Goal: Information Seeking & Learning: Learn about a topic

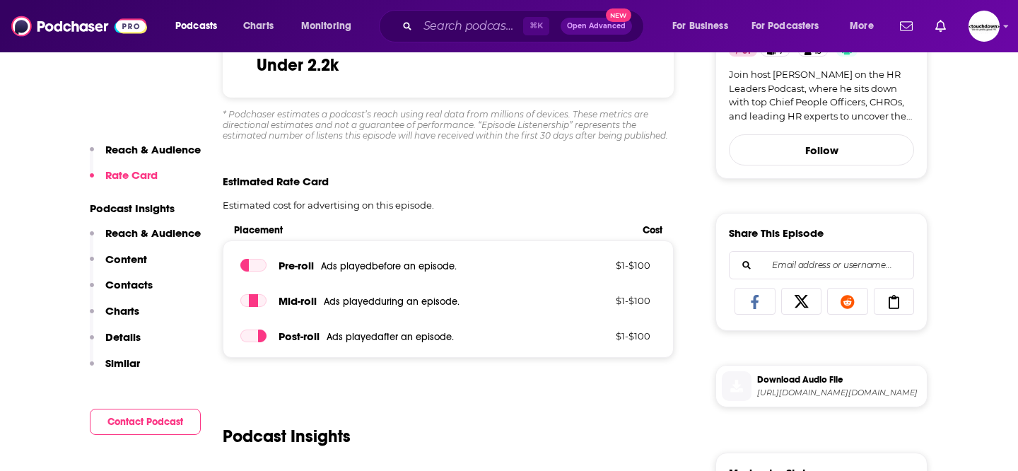
scroll to position [554, 0]
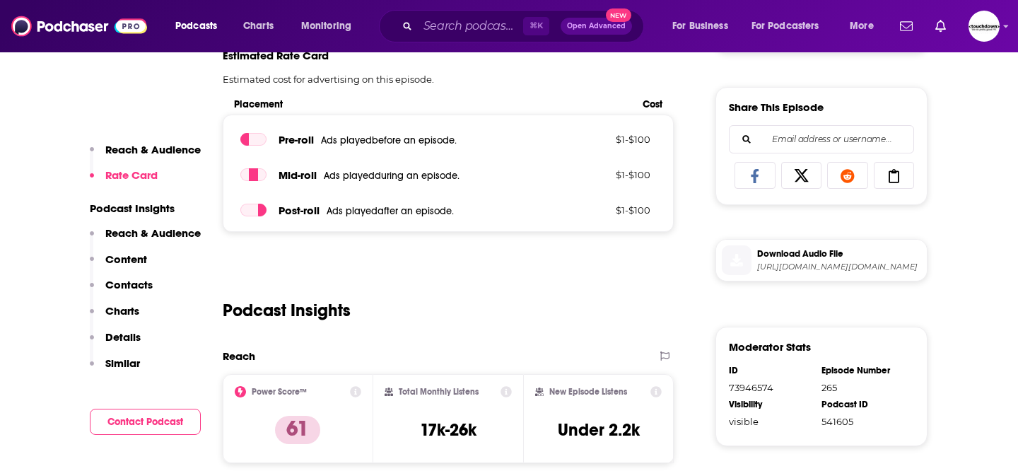
click at [118, 281] on p "Contacts" at bounding box center [128, 284] width 47 height 13
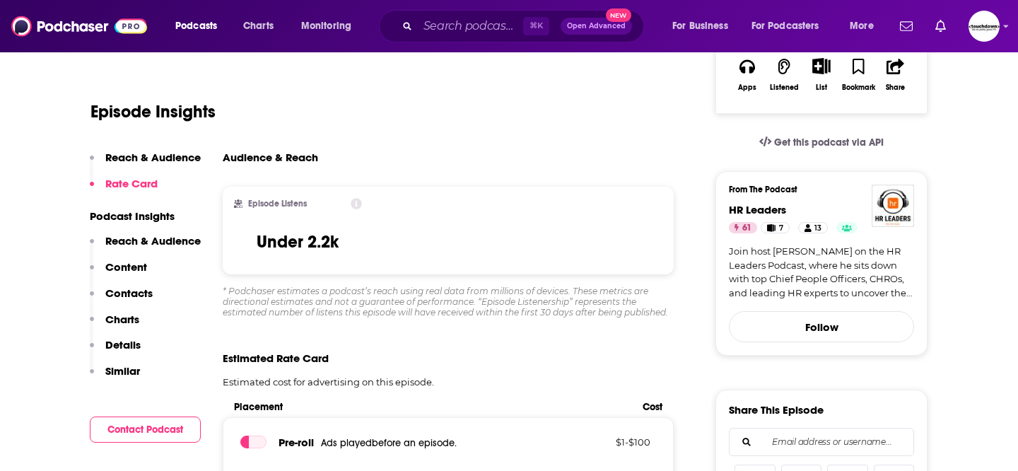
scroll to position [0, 0]
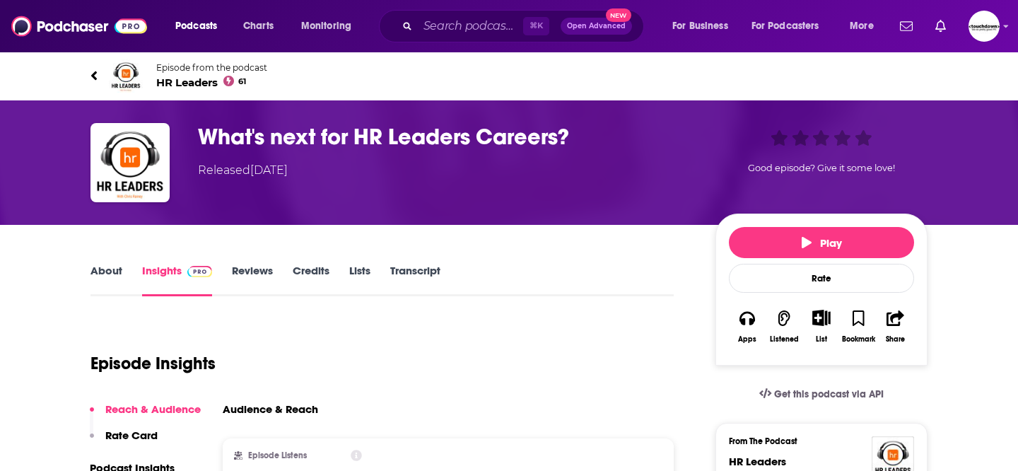
click at [101, 272] on link "About" at bounding box center [106, 280] width 32 height 33
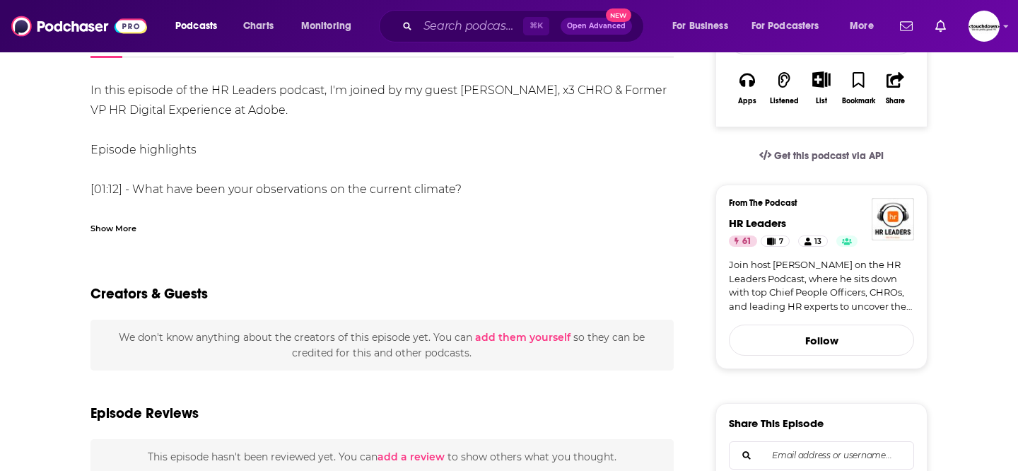
scroll to position [237, 0]
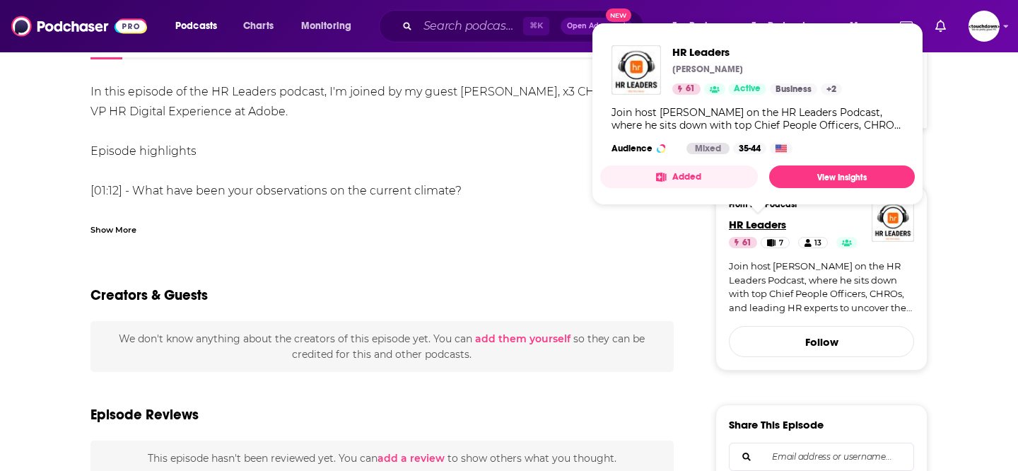
click at [763, 228] on span "HR Leaders" at bounding box center [757, 224] width 57 height 13
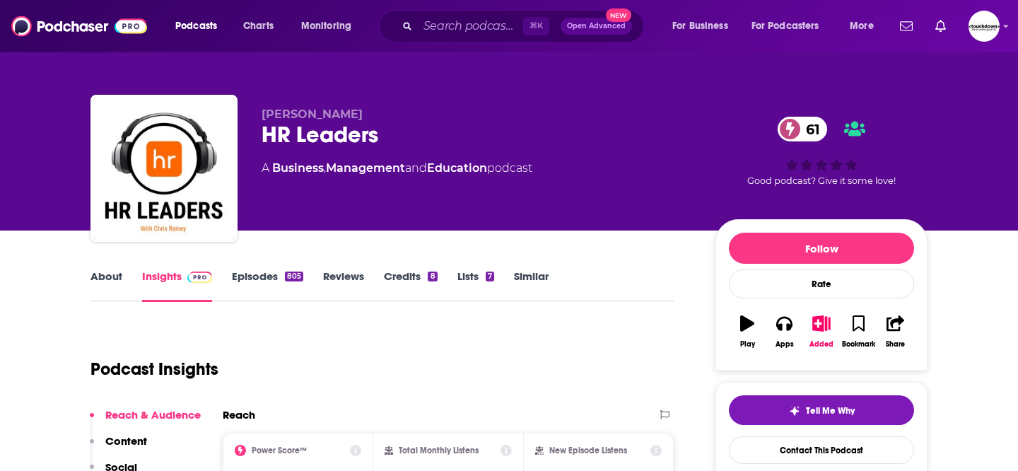
click at [250, 273] on link "Episodes 805" at bounding box center [267, 285] width 71 height 33
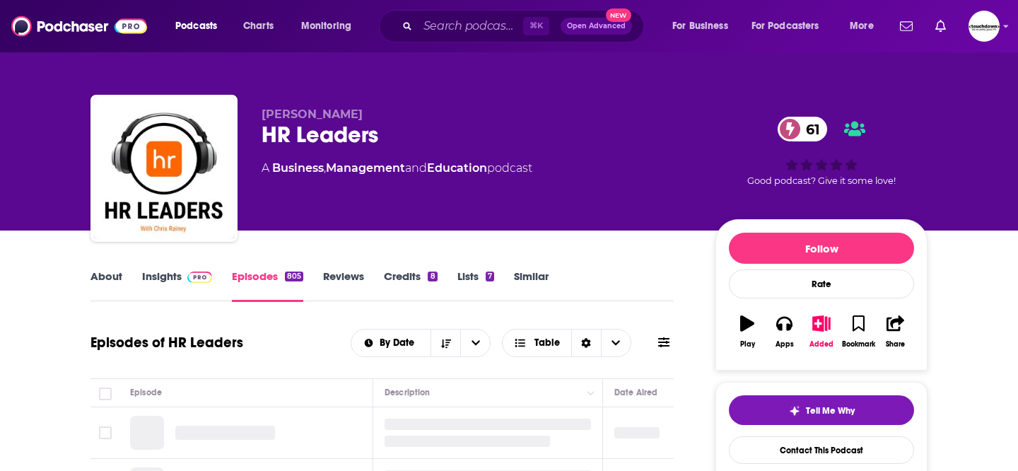
scroll to position [203, 0]
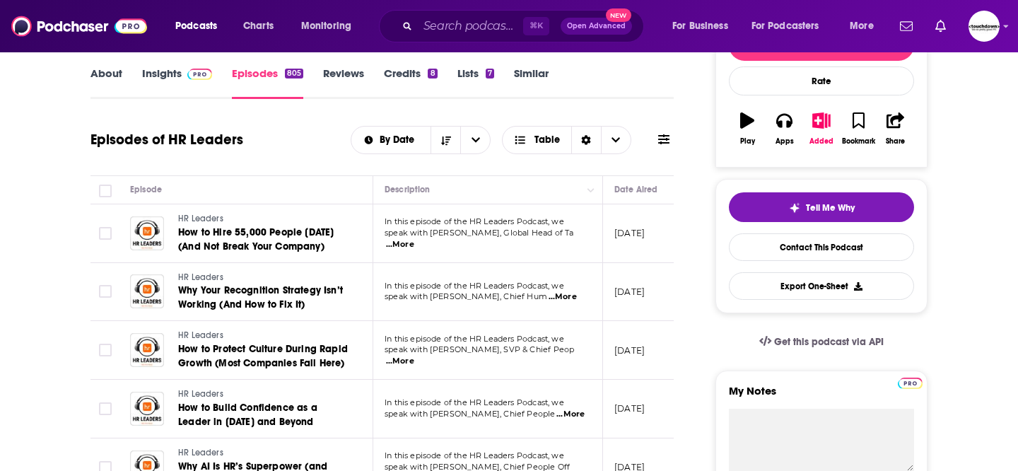
click at [414, 242] on span "...More" at bounding box center [400, 244] width 28 height 11
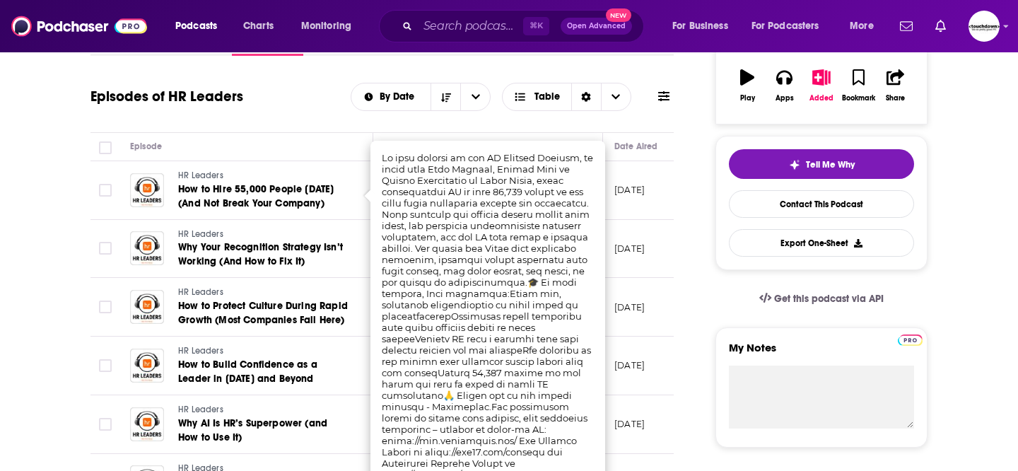
scroll to position [248, 0]
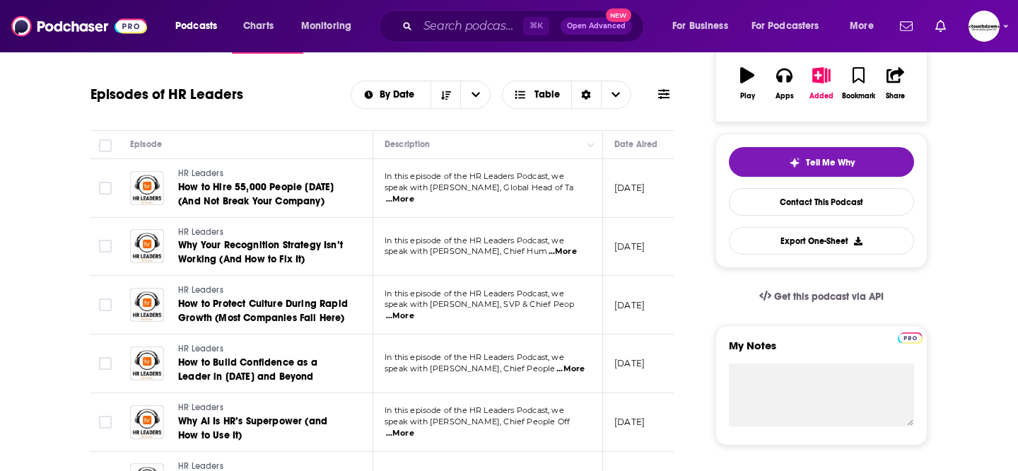
drag, startPoint x: 500, startPoint y: 217, endPoint x: 455, endPoint y: 204, distance: 47.0
click at [575, 256] on span "...More" at bounding box center [562, 251] width 28 height 11
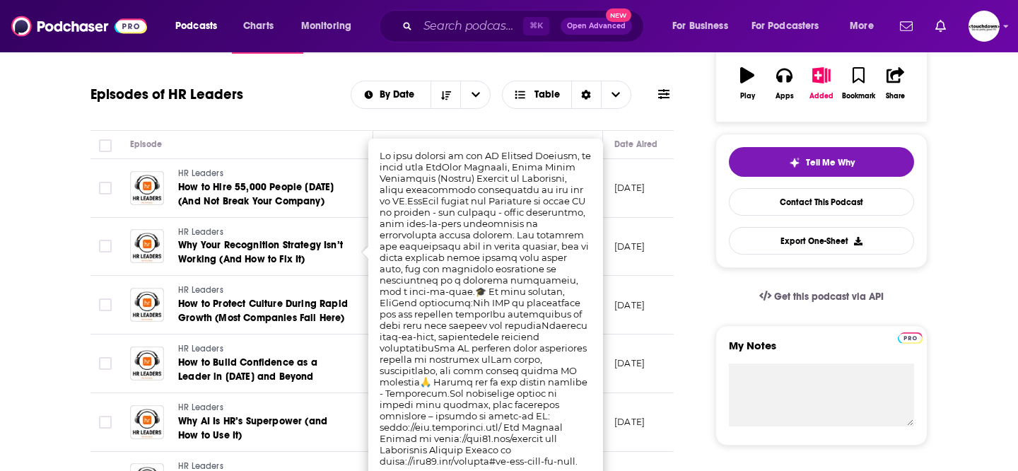
scroll to position [275, 0]
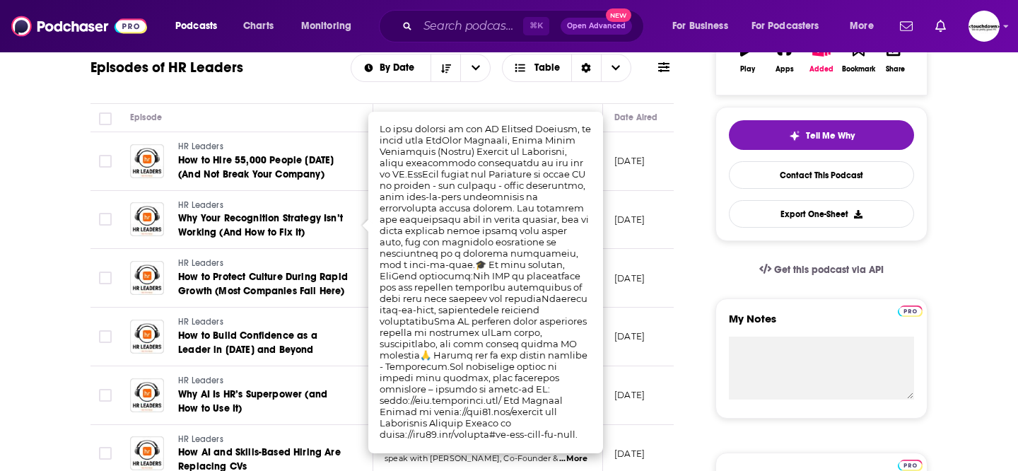
click at [623, 225] on p "[DATE]" at bounding box center [629, 219] width 30 height 12
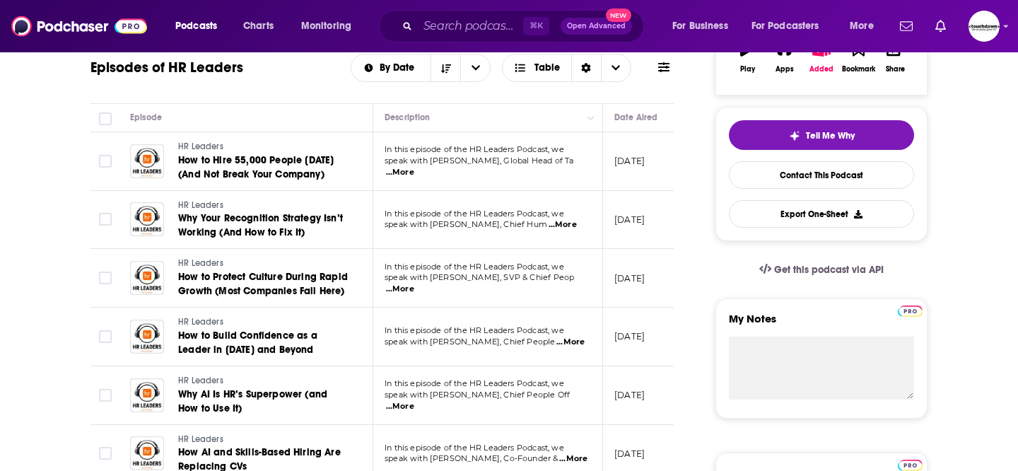
click at [414, 287] on span "...More" at bounding box center [400, 288] width 28 height 11
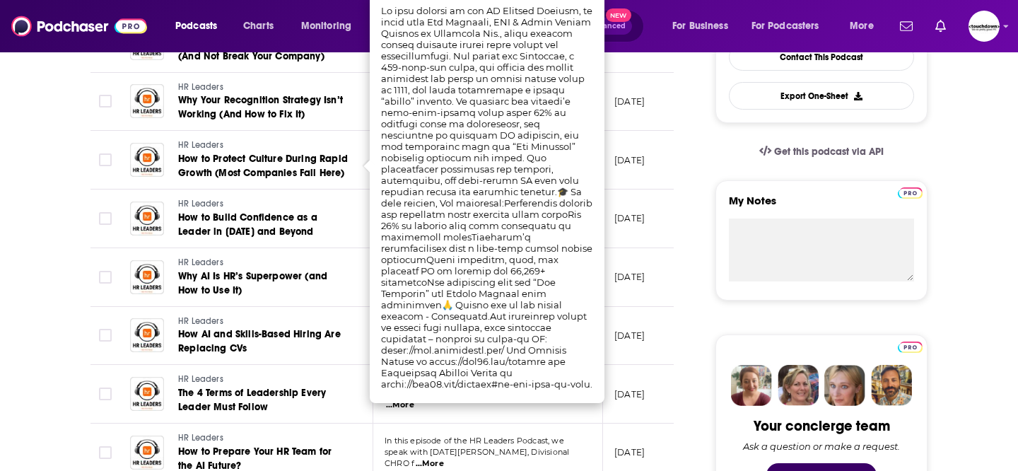
scroll to position [452, 0]
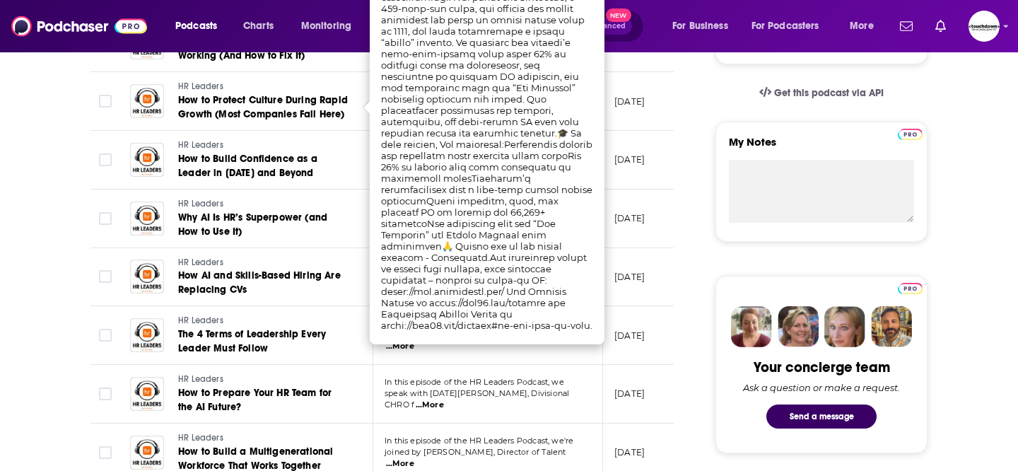
click at [473, 396] on span "speak with [DATE][PERSON_NAME], Divisional CHRO f" at bounding box center [476, 398] width 184 height 21
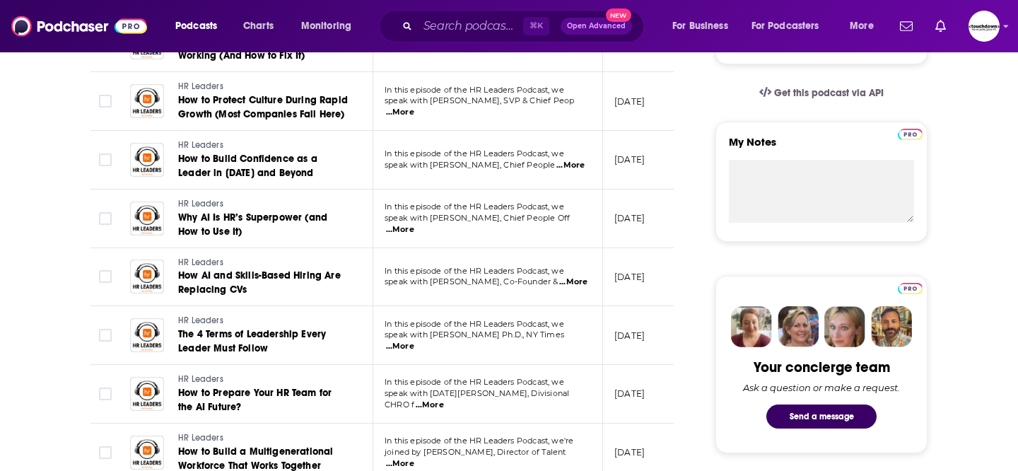
scroll to position [484, 0]
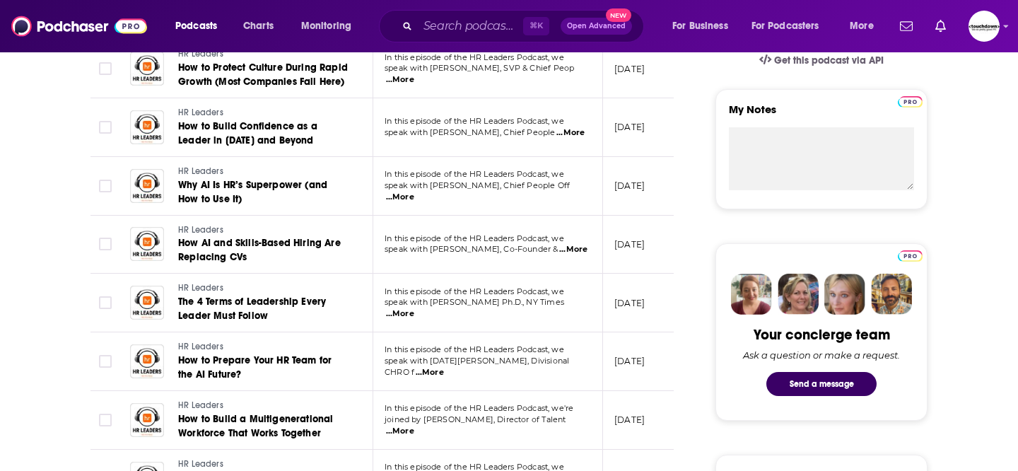
click at [444, 367] on span "...More" at bounding box center [430, 372] width 28 height 11
click at [629, 370] on td "[DATE]" at bounding box center [649, 361] width 92 height 59
click at [414, 309] on span "...More" at bounding box center [400, 313] width 28 height 11
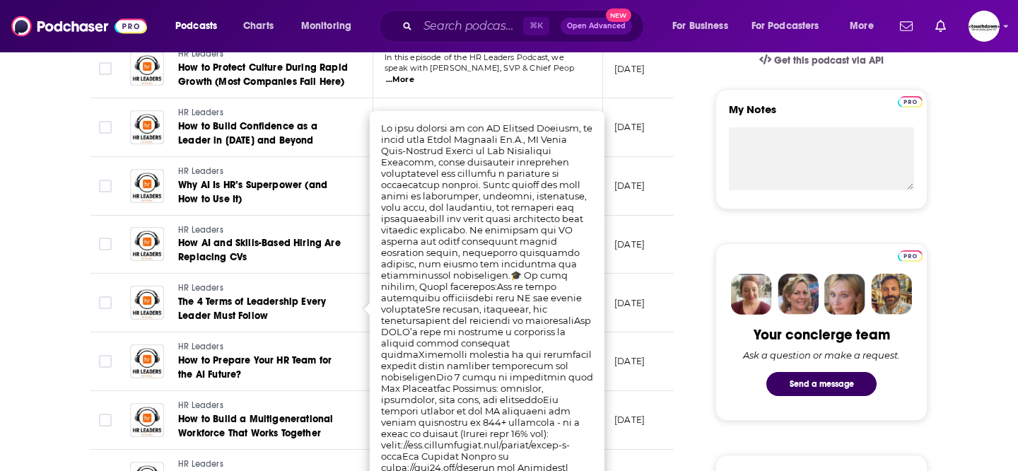
click at [655, 336] on td "[DATE]" at bounding box center [649, 361] width 92 height 59
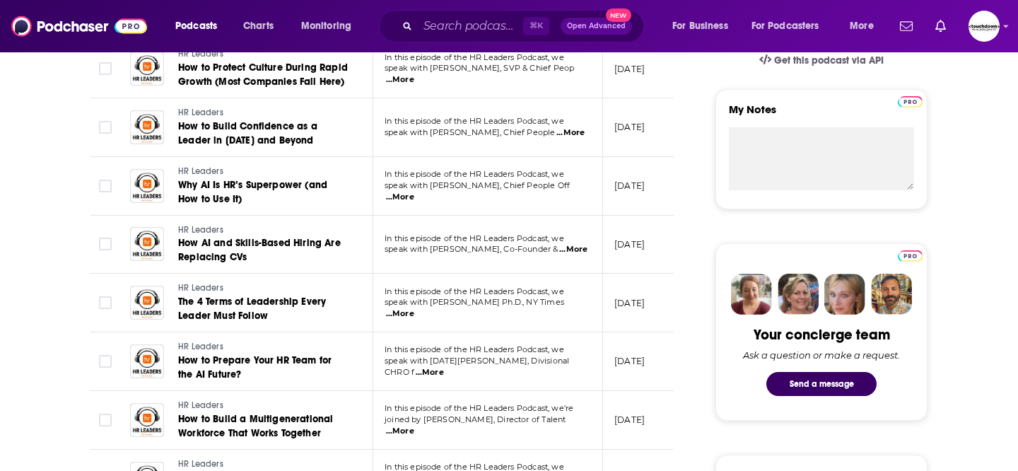
scroll to position [610, 0]
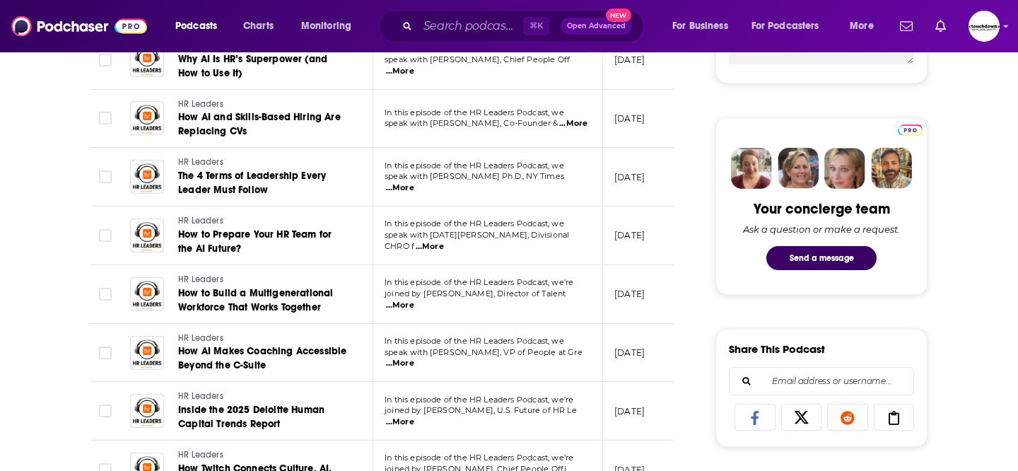
click at [414, 300] on span "...More" at bounding box center [400, 305] width 28 height 11
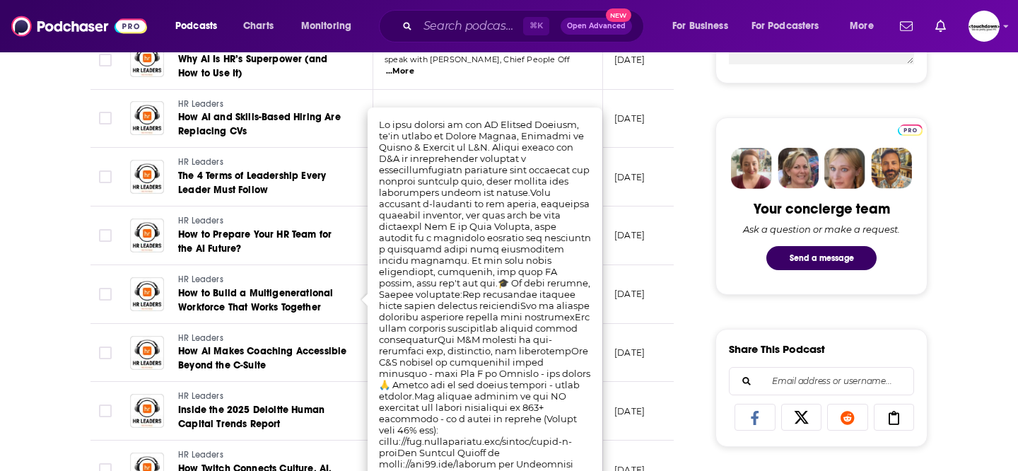
click at [632, 327] on td "[DATE]" at bounding box center [649, 353] width 92 height 59
